Goal: Information Seeking & Learning: Learn about a topic

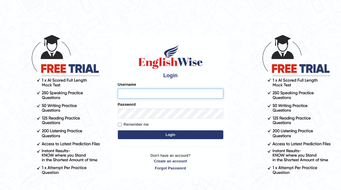
type input "jonathan_parramatta"
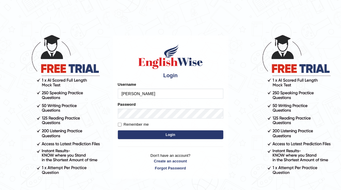
click at [212, 138] on button "Login" at bounding box center [171, 134] width 106 height 9
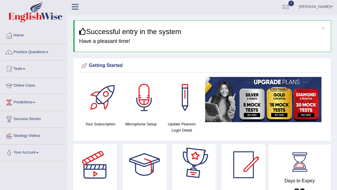
scroll to position [2, 0]
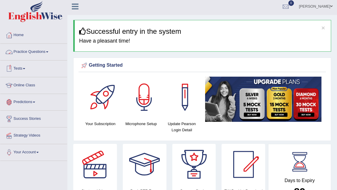
click at [36, 53] on link "Practice Questions" at bounding box center [33, 51] width 67 height 15
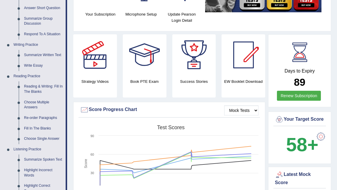
scroll to position [143, 0]
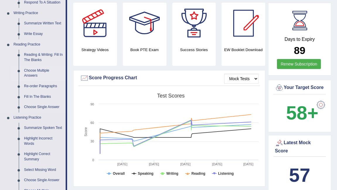
click at [47, 69] on link "Choose Multiple Answers" at bounding box center [43, 73] width 44 height 16
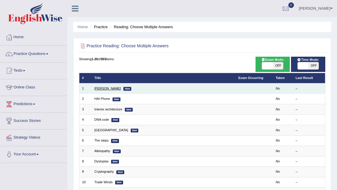
click at [107, 90] on link "[PERSON_NAME]" at bounding box center [107, 89] width 27 height 4
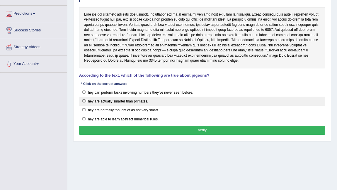
scroll to position [91, 0]
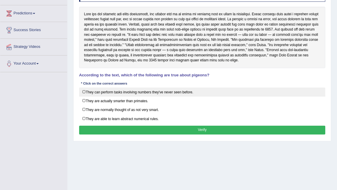
click at [132, 93] on label "They can perform tasks involving numbers they've never seen before." at bounding box center [202, 91] width 247 height 9
checkbox input "true"
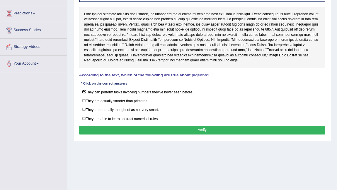
click at [145, 126] on button "Verify" at bounding box center [202, 130] width 247 height 9
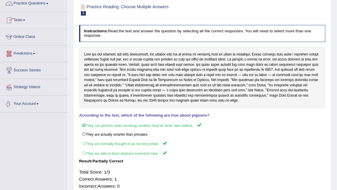
scroll to position [10, 0]
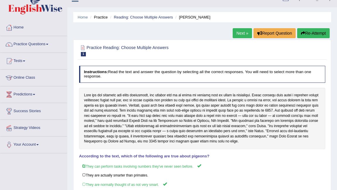
click at [305, 31] on button "Re-Attempt" at bounding box center [314, 33] width 33 height 10
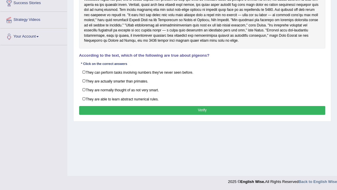
scroll to position [118, 0]
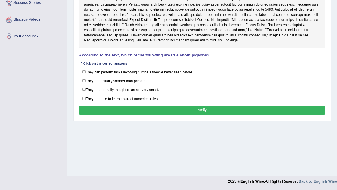
drag, startPoint x: 244, startPoint y: 70, endPoint x: 252, endPoint y: 0, distance: 70.6
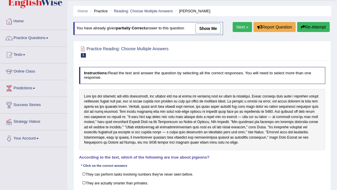
scroll to position [0, 0]
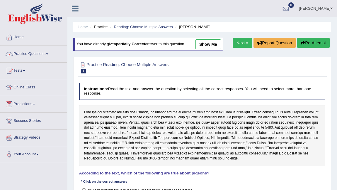
click at [47, 55] on link "Practice Questions" at bounding box center [33, 53] width 67 height 15
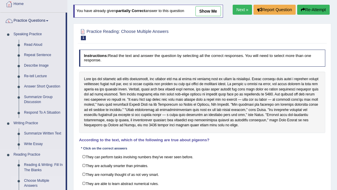
scroll to position [31, 0]
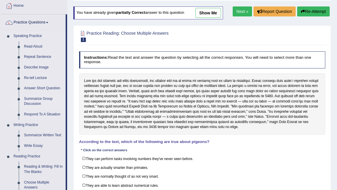
click at [50, 99] on link "Summarize Group Discussion" at bounding box center [43, 102] width 44 height 16
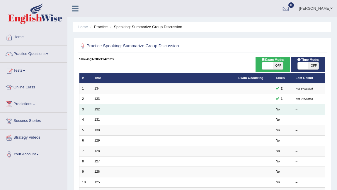
click at [103, 108] on td "132" at bounding box center [164, 109] width 144 height 10
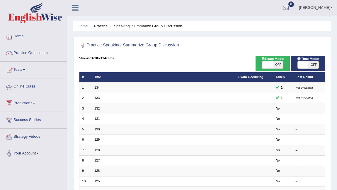
scroll to position [1, 0]
click at [44, 54] on link "Practice Questions" at bounding box center [33, 52] width 67 height 15
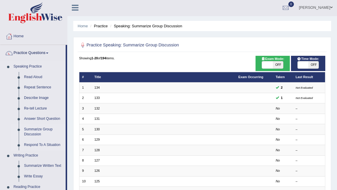
click at [54, 144] on link "Respond To A Situation" at bounding box center [43, 145] width 44 height 11
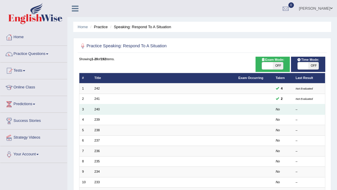
click at [111, 108] on td "240" at bounding box center [164, 109] width 144 height 10
click at [95, 109] on link "240" at bounding box center [96, 109] width 5 height 4
click at [99, 110] on link "240" at bounding box center [96, 109] width 5 height 4
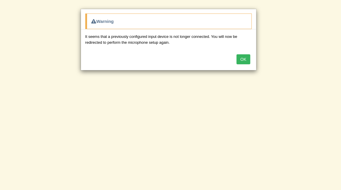
click at [242, 58] on button "OK" at bounding box center [243, 59] width 13 height 10
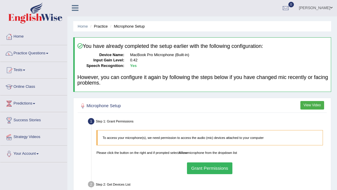
scroll to position [1, 0]
click at [130, 94] on div "Home Practice Microphone Setup You have already completed the setup earlier wit…" at bounding box center [202, 145] width 270 height 293
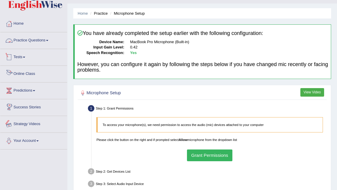
scroll to position [0, 0]
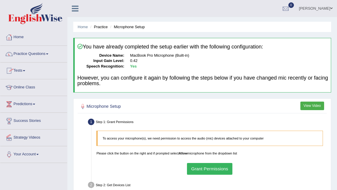
click at [31, 54] on link "Practice Questions" at bounding box center [33, 53] width 67 height 15
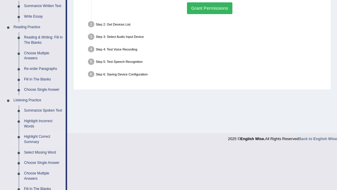
scroll to position [161, 0]
click at [35, 126] on link "Highlight Incorrect Words" at bounding box center [43, 124] width 44 height 16
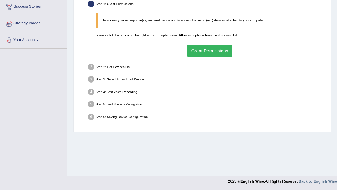
scroll to position [76, 0]
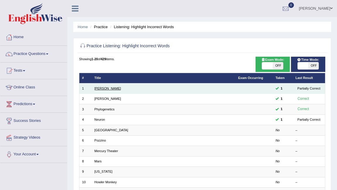
click at [100, 90] on link "[PERSON_NAME]" at bounding box center [107, 89] width 27 height 4
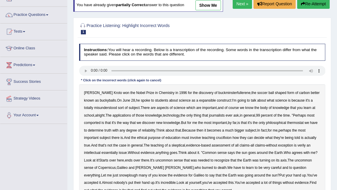
scroll to position [38, 0]
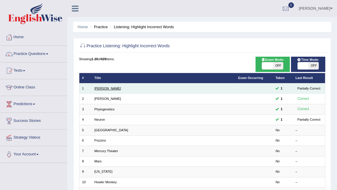
click at [97, 88] on link "[PERSON_NAME]" at bounding box center [107, 89] width 27 height 4
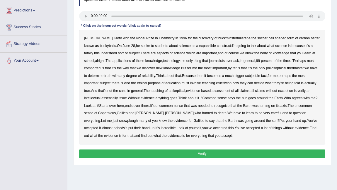
scroll to position [44, 0]
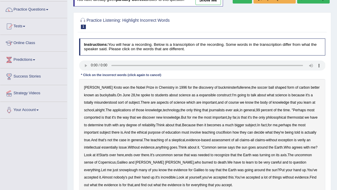
click at [200, 95] on b "expansible" at bounding box center [208, 95] width 17 height 4
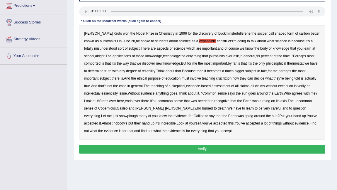
scroll to position [99, 0]
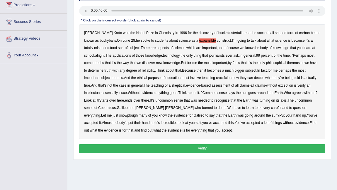
click at [298, 87] on b "verily" at bounding box center [302, 85] width 8 height 4
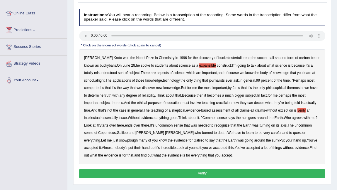
scroll to position [118, 0]
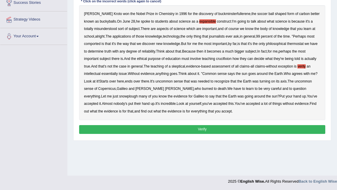
click at [171, 128] on button "Verify" at bounding box center [202, 129] width 247 height 9
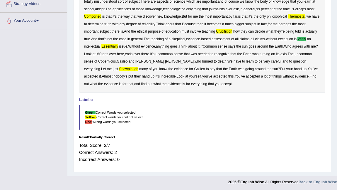
scroll to position [0, 0]
